Goal: Information Seeking & Learning: Learn about a topic

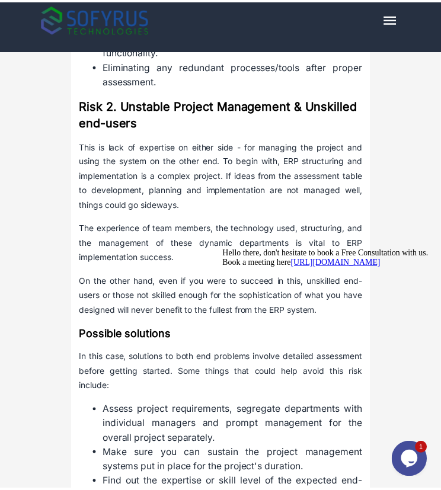
scroll to position [854, 0]
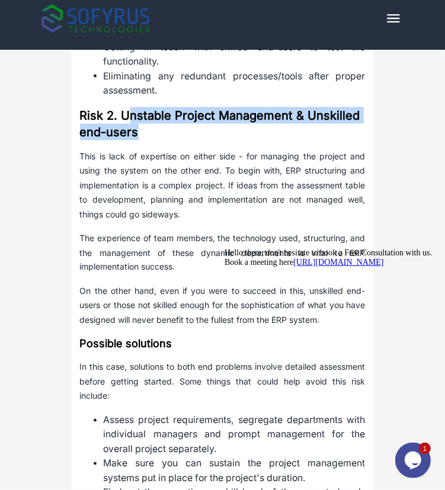
drag, startPoint x: 127, startPoint y: 127, endPoint x: 165, endPoint y: 150, distance: 44.4
click at [165, 140] on h3 "Risk 2. Unstable Project Management & Unskilled end-users" at bounding box center [223, 123] width 286 height 33
copy strong "nstable Project Management & Unskilled end-users"
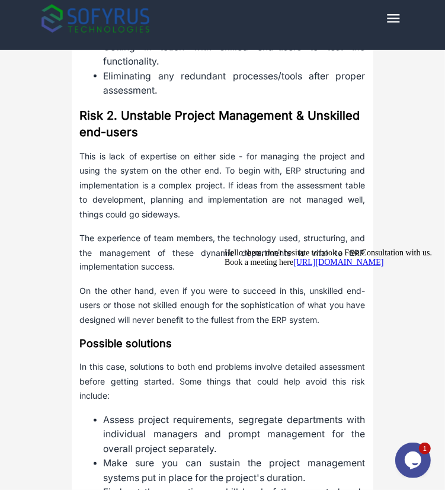
click at [114, 176] on p "This is lack of expertise on either side - for managing the project and using t…" at bounding box center [223, 185] width 286 height 73
click at [85, 168] on p "This is lack of expertise on either side - for managing the project and using t…" at bounding box center [223, 185] width 286 height 73
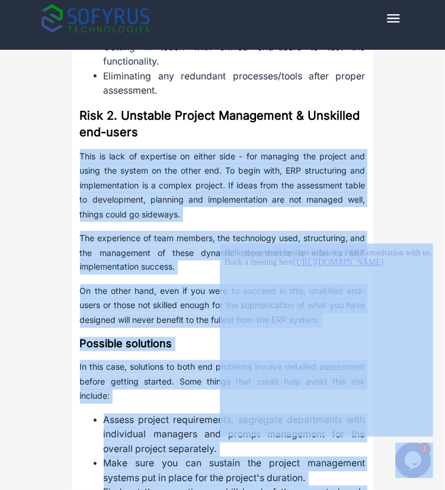
drag, startPoint x: 298, startPoint y: 414, endPoint x: 335, endPoint y: 310, distance: 109.6
drag, startPoint x: 5, startPoint y: 5, endPoint x: 107, endPoint y: 193, distance: 213.4
click at [107, 193] on p "This is lack of expertise on either side - for managing the project and using t…" at bounding box center [223, 185] width 286 height 73
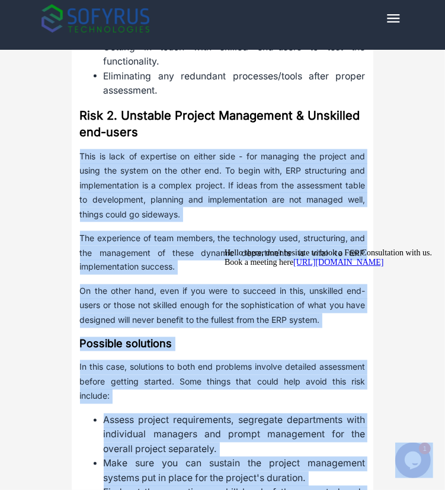
drag, startPoint x: 299, startPoint y: 414, endPoint x: 323, endPoint y: 332, distance: 84.6
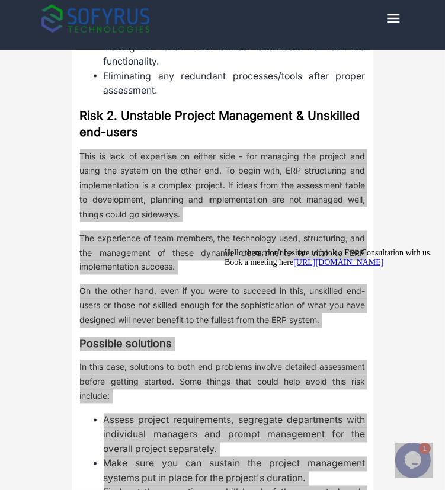
click at [224, 248] on icon "Chat attention grabber" at bounding box center [224, 248] width 0 height 0
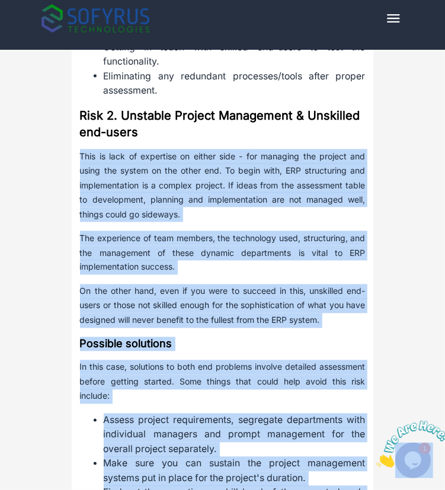
click at [315, 328] on p "On the other hand, even if you were to succeed in this, unskilled end-users or …" at bounding box center [223, 306] width 286 height 44
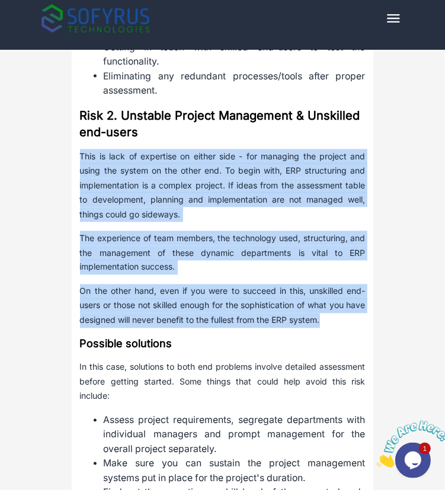
drag, startPoint x: 327, startPoint y: 334, endPoint x: 45, endPoint y: 168, distance: 327.2
copy div "This is lack of expertise on either side - for managing the project and using t…"
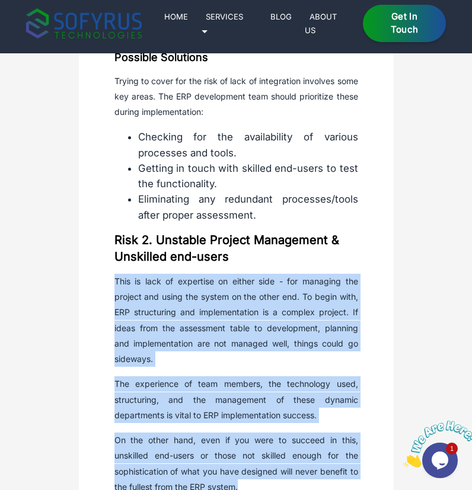
click at [239, 321] on p "This is lack of expertise on either side - for managing the project and using t…" at bounding box center [236, 321] width 244 height 94
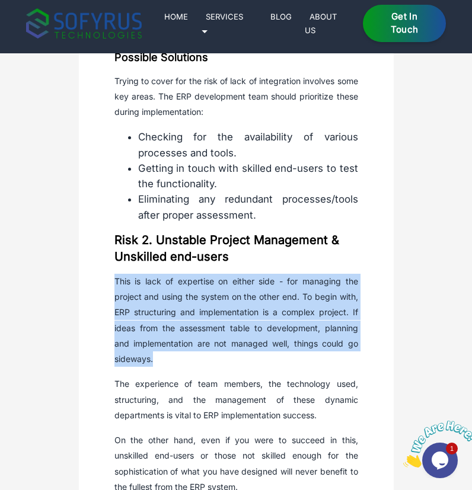
drag, startPoint x: 192, startPoint y: 372, endPoint x: 107, endPoint y: 284, distance: 122.8
copy p "This is lack of expertise on either side - for managing the project and using t…"
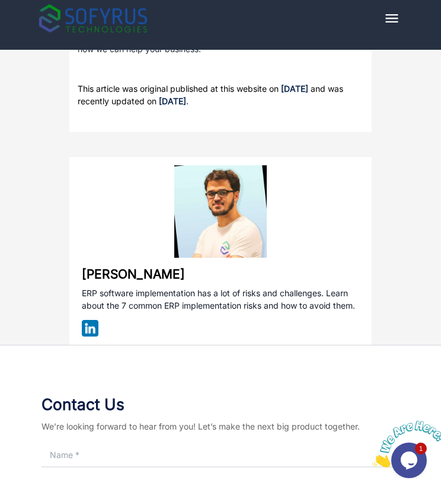
scroll to position [3933, 0]
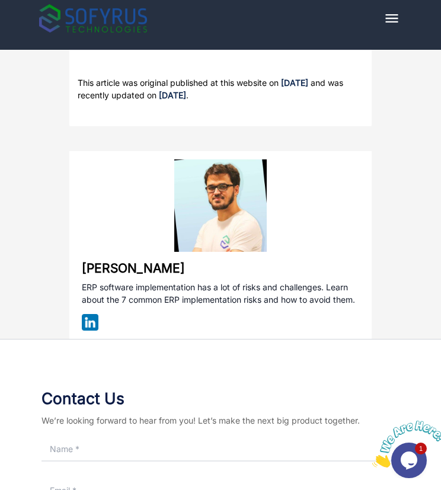
click at [372, 459] on icon "Close" at bounding box center [372, 464] width 0 height 10
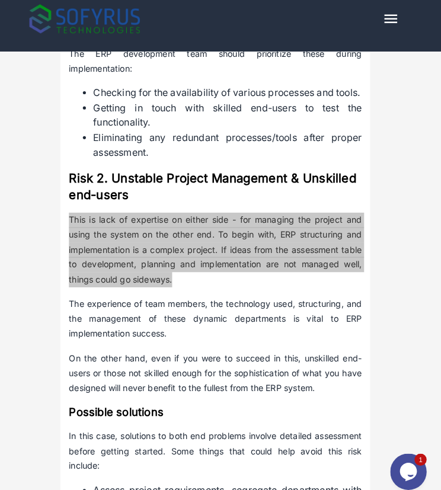
scroll to position [792, 0]
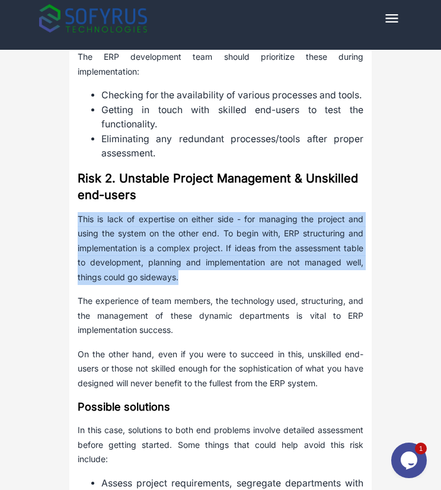
click at [130, 285] on p "This is lack of expertise on either side - for managing the project and using t…" at bounding box center [221, 248] width 286 height 73
drag, startPoint x: 78, startPoint y: 229, endPoint x: 197, endPoint y: 312, distance: 144.3
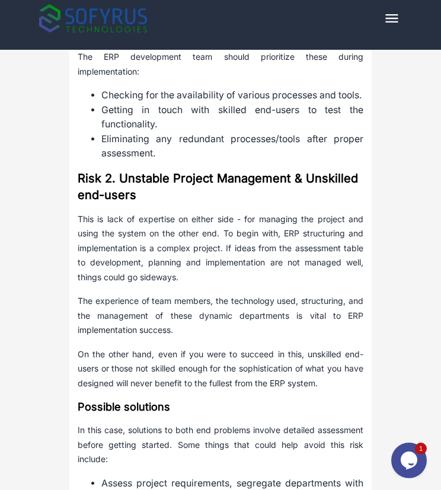
click at [156, 338] on p "The experience of team members, the technology used, structuring, and the manag…" at bounding box center [221, 316] width 286 height 44
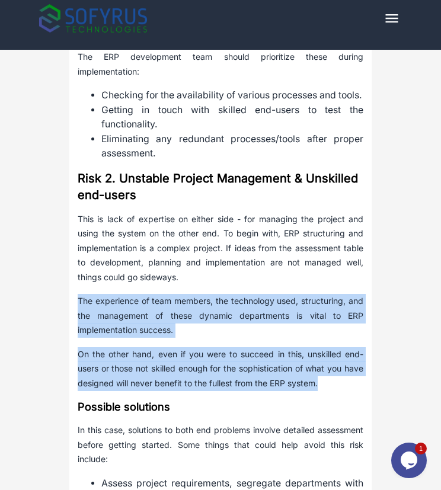
drag, startPoint x: 80, startPoint y: 315, endPoint x: 341, endPoint y: 396, distance: 273.6
copy div "The experience of team members, the technology used, structuring, and the manag…"
click at [341, 391] on p "On the other hand, even if you were to succeed in this, unskilled end-users or …" at bounding box center [221, 369] width 286 height 44
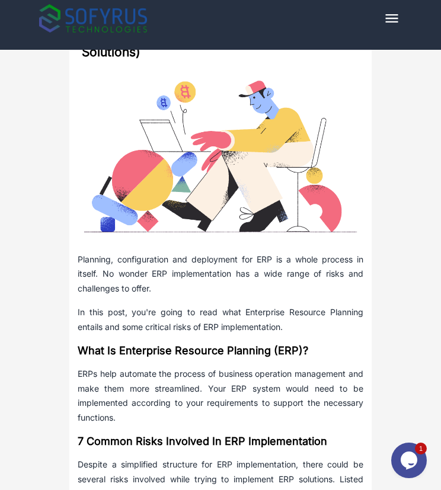
scroll to position [0, 0]
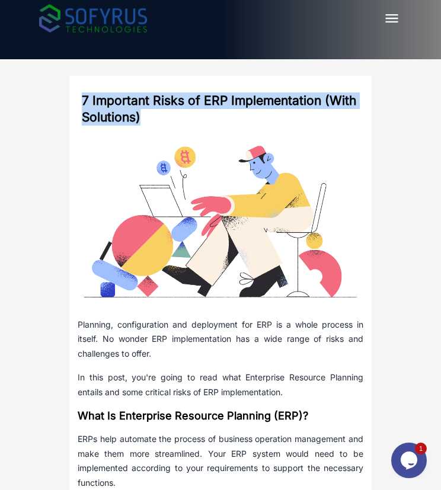
drag, startPoint x: 170, startPoint y: 120, endPoint x: 74, endPoint y: 80, distance: 104.1
copy h2 "7 Important Risks of ERP Implementation (With Solutions)"
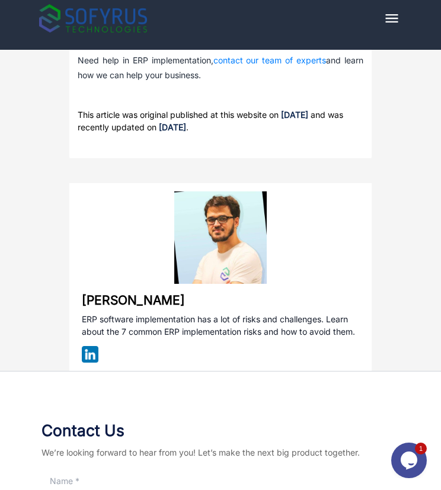
scroll to position [3890, 0]
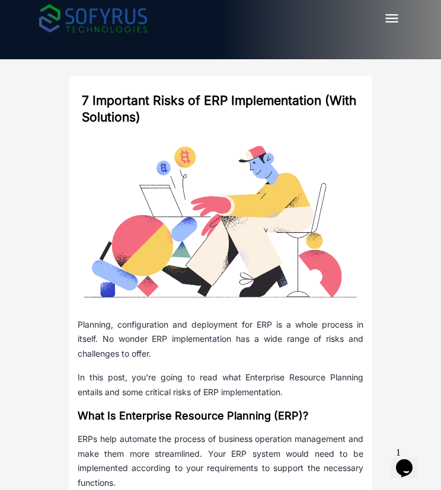
drag, startPoint x: 335, startPoint y: 273, endPoint x: 372, endPoint y: 215, distance: 68.4
click at [335, 273] on img at bounding box center [221, 221] width 286 height 159
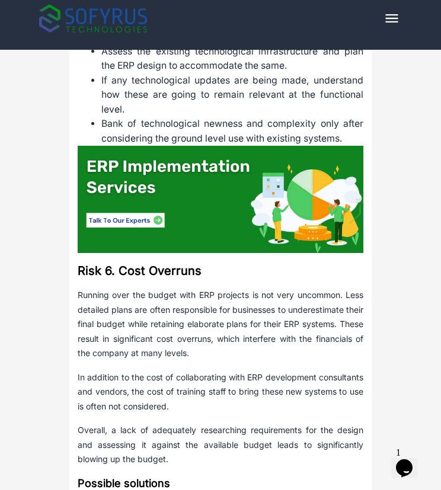
scroll to position [2545, 0]
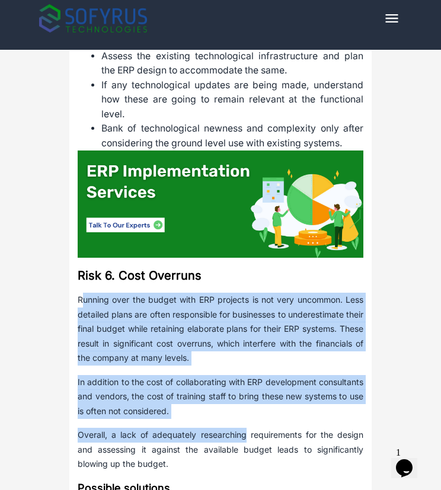
drag, startPoint x: 81, startPoint y: 348, endPoint x: 245, endPoint y: 464, distance: 200.6
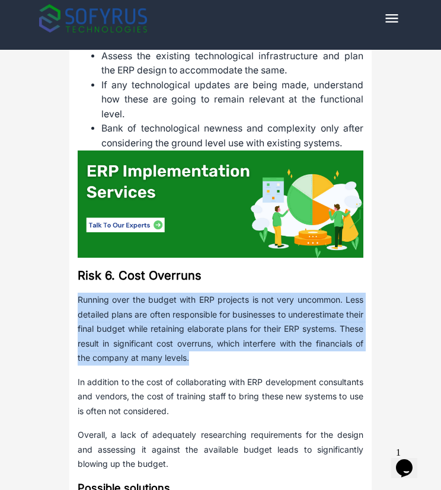
drag, startPoint x: 80, startPoint y: 338, endPoint x: 277, endPoint y: 399, distance: 206.4
click at [277, 366] on p "Running over the budget with ERP projects is not very uncommon. Less detailed p…" at bounding box center [221, 329] width 286 height 73
copy p "Running over the budget with ERP projects is not very uncommon. Less detailed p…"
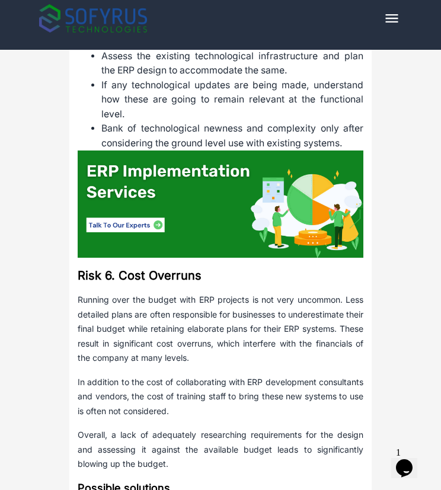
click at [189, 419] on p "In addition to the cost of collaborating with ERP development consultants and v…" at bounding box center [221, 397] width 286 height 44
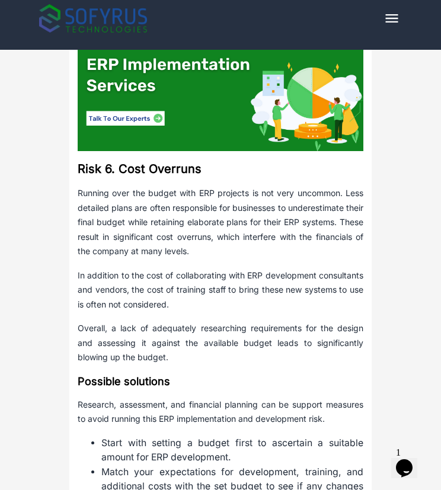
scroll to position [2662, 0]
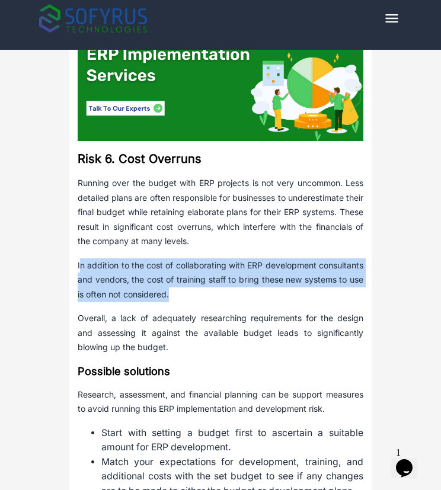
drag, startPoint x: 81, startPoint y: 306, endPoint x: 243, endPoint y: 343, distance: 166.5
click at [243, 302] on p "In addition to the cost of collaborating with ERP development consultants and v…" at bounding box center [221, 280] width 286 height 44
click at [286, 302] on p "In addition to the cost of collaborating with ERP development consultants and v…" at bounding box center [221, 280] width 286 height 44
drag, startPoint x: 236, startPoint y: 340, endPoint x: 75, endPoint y: 299, distance: 166.3
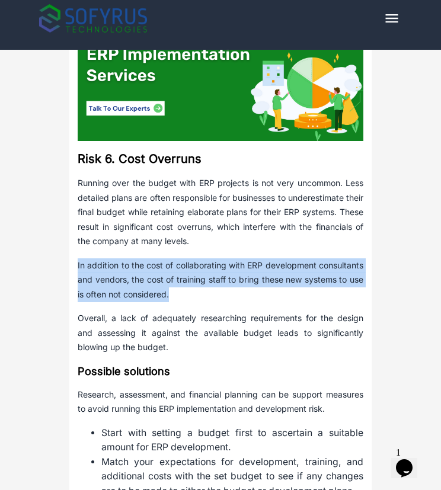
copy p "In addition to the cost of collaborating with ERP development consultants and v…"
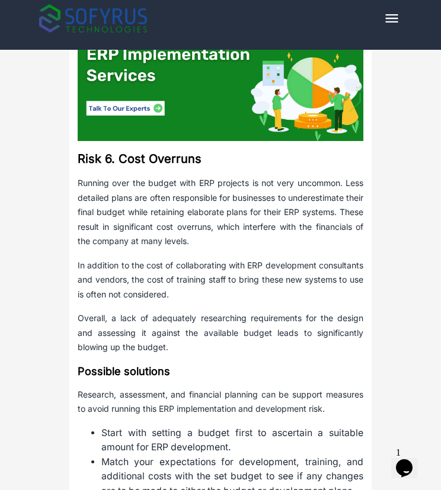
click at [114, 355] on p "Overall, a lack of adequately researching requirements for the design and asses…" at bounding box center [221, 333] width 286 height 44
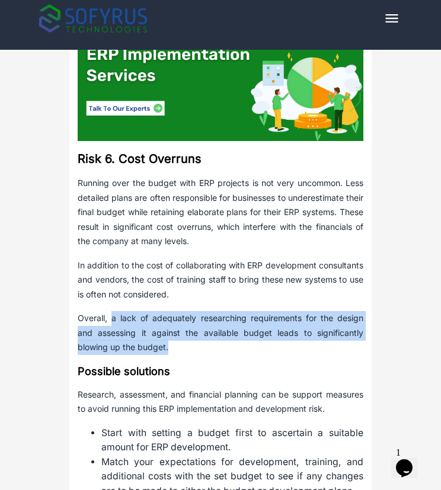
drag, startPoint x: 112, startPoint y: 358, endPoint x: 207, endPoint y: 386, distance: 99.4
click at [207, 355] on p "Overall, a lack of adequately researching requirements for the design and asses…" at bounding box center [221, 333] width 286 height 44
copy p "a lack of adequately researching requirements for the design and assessing it a…"
